Goal: Task Accomplishment & Management: Use online tool/utility

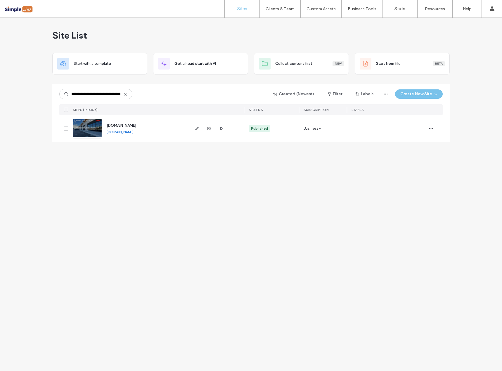
click at [125, 95] on icon at bounding box center [125, 94] width 5 height 5
click at [104, 97] on input at bounding box center [95, 94] width 73 height 11
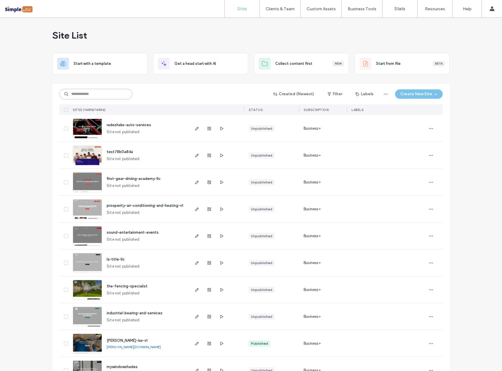
click at [102, 99] on input at bounding box center [95, 94] width 73 height 11
click at [109, 87] on div "Created (Newest) Filter Labels Create New Site SITES (14898/14896) STATUS SUBSC…" at bounding box center [251, 99] width 384 height 31
click at [108, 95] on input at bounding box center [95, 94] width 73 height 11
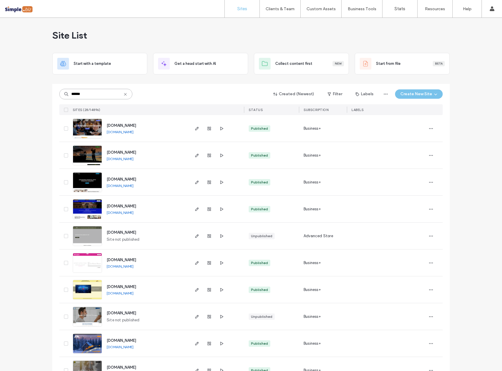
click at [95, 91] on input "******" at bounding box center [95, 94] width 73 height 11
paste input "**********"
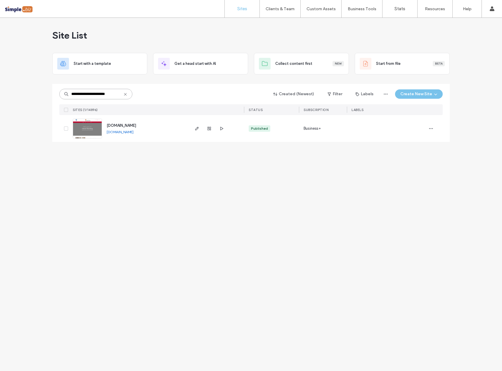
type input "**********"
click at [123, 127] on span "[DOMAIN_NAME]" at bounding box center [122, 125] width 30 height 4
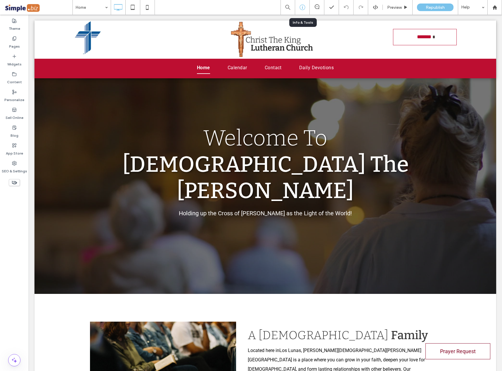
click at [299, 5] on div at bounding box center [302, 7] width 14 height 6
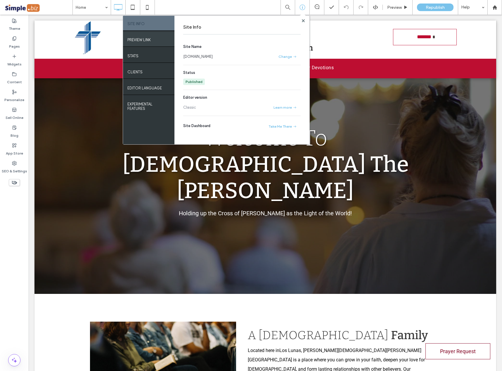
click at [148, 41] on label "PREVIEW LINK" at bounding box center [139, 38] width 23 height 7
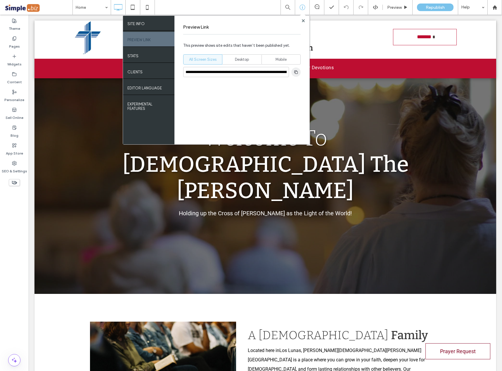
click at [296, 72] on icon "button" at bounding box center [296, 72] width 5 height 5
click at [303, 20] on use at bounding box center [303, 20] width 3 height 3
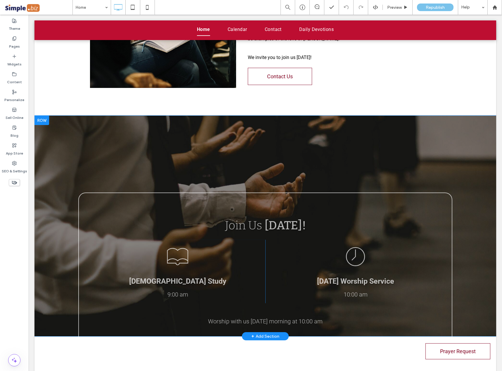
scroll to position [205, 0]
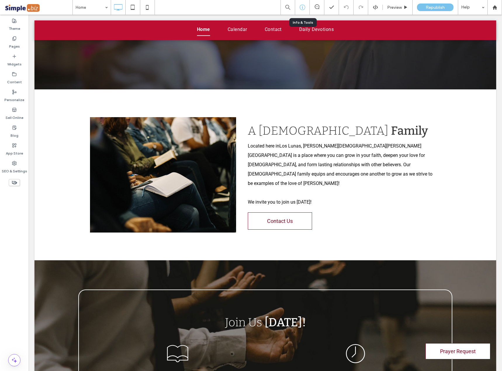
click at [300, 6] on icon at bounding box center [303, 7] width 6 height 6
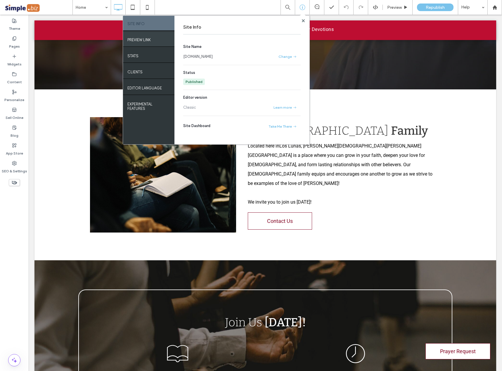
click at [150, 39] on label "PREVIEW LINK" at bounding box center [139, 38] width 23 height 7
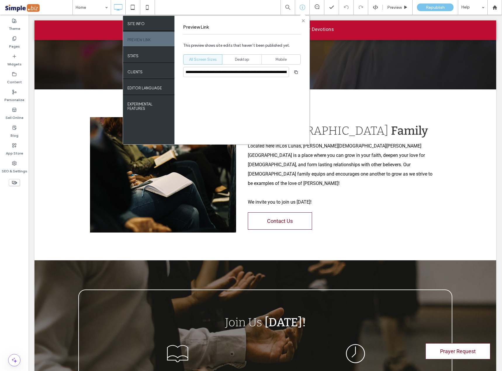
click at [302, 19] on icon at bounding box center [303, 20] width 3 height 3
